Goal: Task Accomplishment & Management: Use online tool/utility

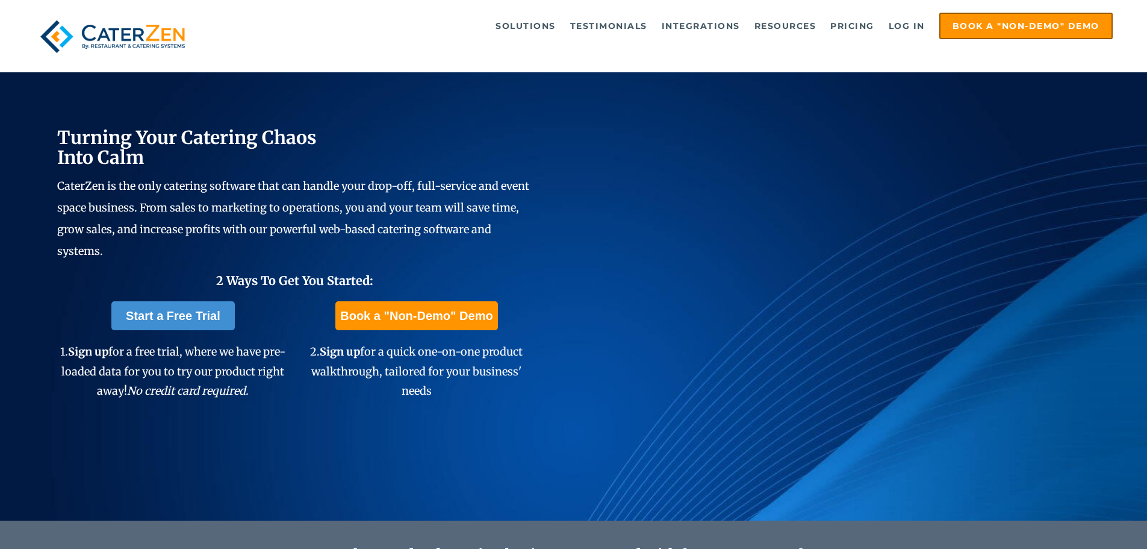
drag, startPoint x: 0, startPoint y: 0, endPoint x: 900, endPoint y: 11, distance: 899.7
click at [899, 11] on div "Solutions Catering CRM Catering Sales Catering Management Catering Marketing Ca…" at bounding box center [573, 36] width 1147 height 72
click at [913, 37] on link "Log in" at bounding box center [907, 26] width 48 height 24
click at [915, 29] on link "Log in" at bounding box center [907, 26] width 48 height 24
click at [889, 22] on link "Log in" at bounding box center [907, 26] width 48 height 24
